Goal: Task Accomplishment & Management: Use online tool/utility

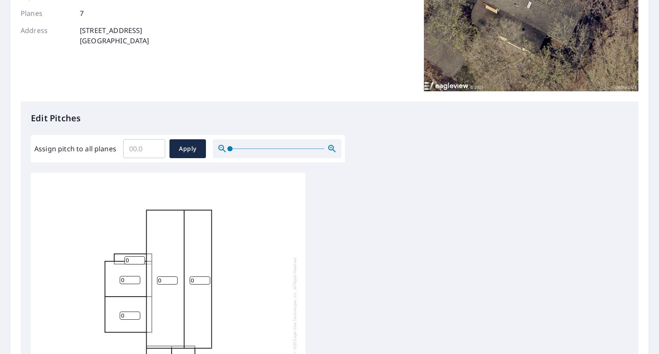
scroll to position [171, 0]
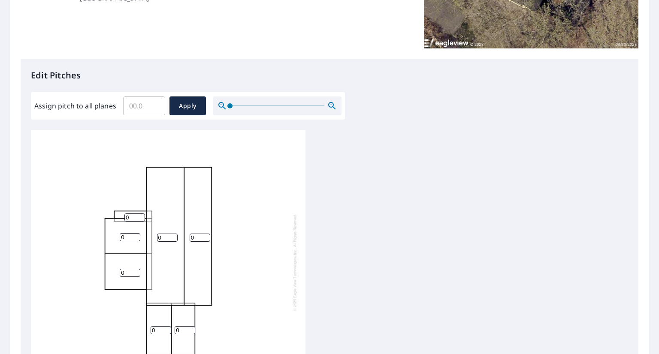
drag, startPoint x: 131, startPoint y: 231, endPoint x: 115, endPoint y: 232, distance: 16.3
click at [115, 232] on div "0 0 0 0 0 0 0" at bounding box center [168, 262] width 274 height 269
type input "4"
drag, startPoint x: 125, startPoint y: 264, endPoint x: 117, endPoint y: 266, distance: 8.7
click at [117, 266] on div "0 0 0 4 0 0 0" at bounding box center [168, 262] width 274 height 269
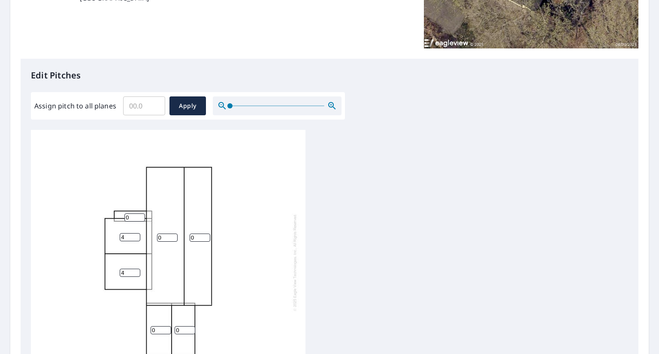
type input "4"
click at [152, 232] on div "0 0 4 4 0 0 0" at bounding box center [168, 262] width 274 height 269
type input "4"
drag, startPoint x: 195, startPoint y: 230, endPoint x: 185, endPoint y: 232, distance: 10.1
click at [185, 232] on div "4 0 4 4 0 0 0" at bounding box center [168, 262] width 274 height 269
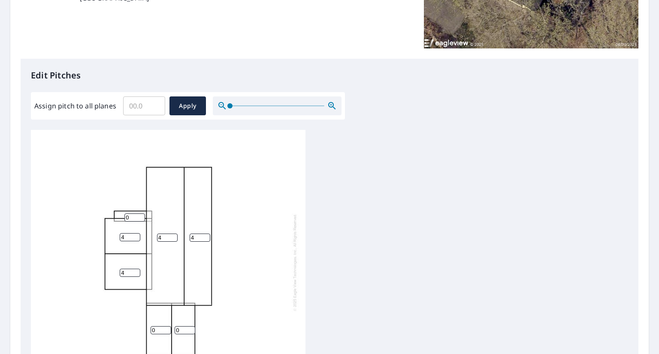
type input "4"
drag, startPoint x: 156, startPoint y: 323, endPoint x: 145, endPoint y: 323, distance: 10.7
click at [145, 323] on div "4 4 4 4 0 0 0" at bounding box center [168, 262] width 274 height 269
drag, startPoint x: 131, startPoint y: 210, endPoint x: 125, endPoint y: 211, distance: 6.7
click at [125, 214] on input "0" at bounding box center [134, 218] width 21 height 8
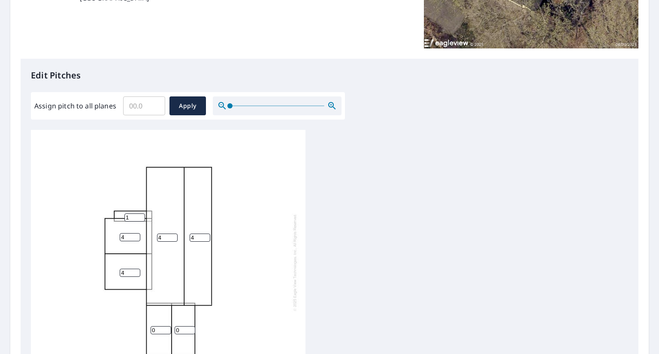
drag, startPoint x: 159, startPoint y: 324, endPoint x: 141, endPoint y: 321, distance: 18.3
click at [141, 321] on div "4 4 4 4 0 0 1" at bounding box center [168, 262] width 274 height 269
drag, startPoint x: 134, startPoint y: 213, endPoint x: 120, endPoint y: 212, distance: 13.7
click at [120, 212] on div "4 4 4 4 0 0 1" at bounding box center [168, 262] width 274 height 269
type input "0"
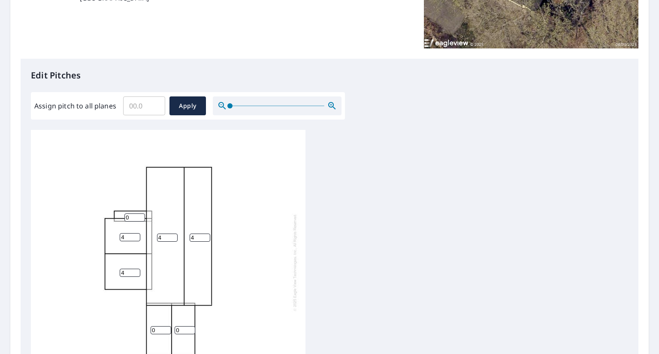
drag, startPoint x: 159, startPoint y: 324, endPoint x: 142, endPoint y: 324, distance: 17.6
click at [142, 324] on div "4 4 4 4 0 0 0" at bounding box center [168, 262] width 274 height 269
type input "3"
click at [172, 322] on div "4 4 4 4 3 0 0" at bounding box center [168, 262] width 274 height 269
type input "3"
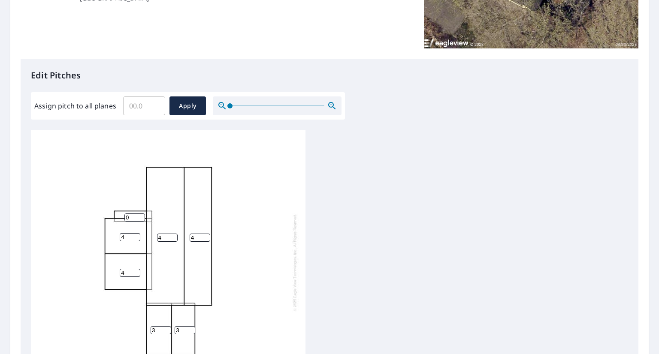
click at [241, 309] on div "4 4 4 4 3 3 0" at bounding box center [168, 262] width 274 height 269
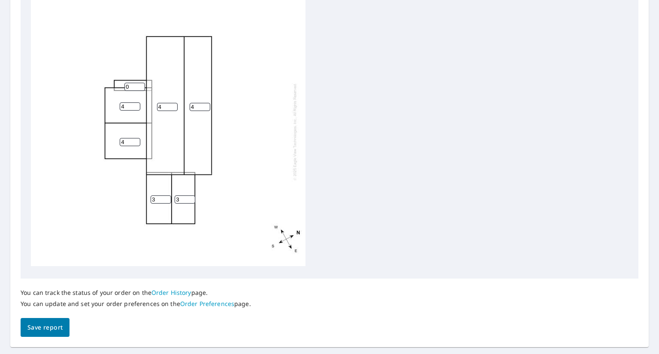
scroll to position [324, 0]
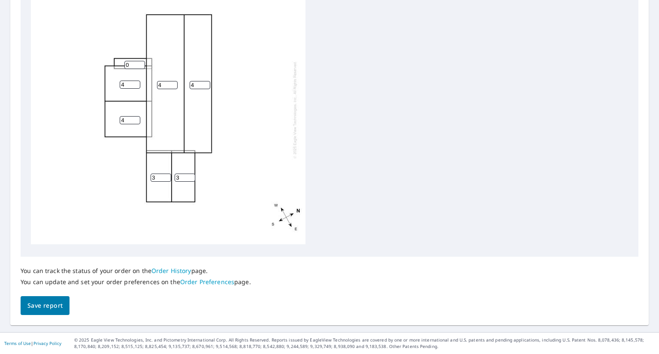
click at [60, 307] on span "Save report" at bounding box center [44, 306] width 35 height 11
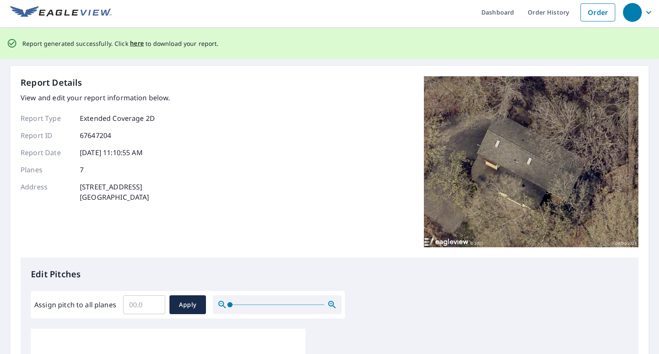
scroll to position [0, 0]
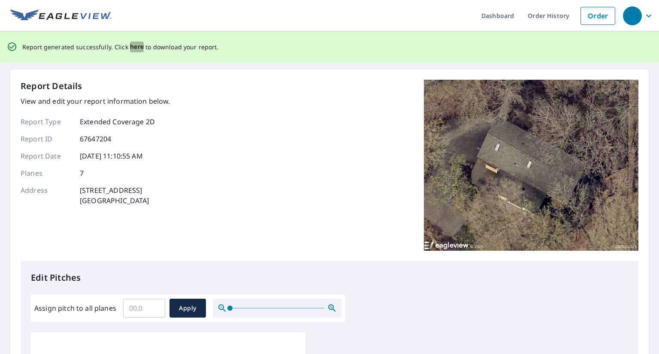
click at [137, 48] on span "here" at bounding box center [137, 47] width 14 height 11
